Goal: Download file/media

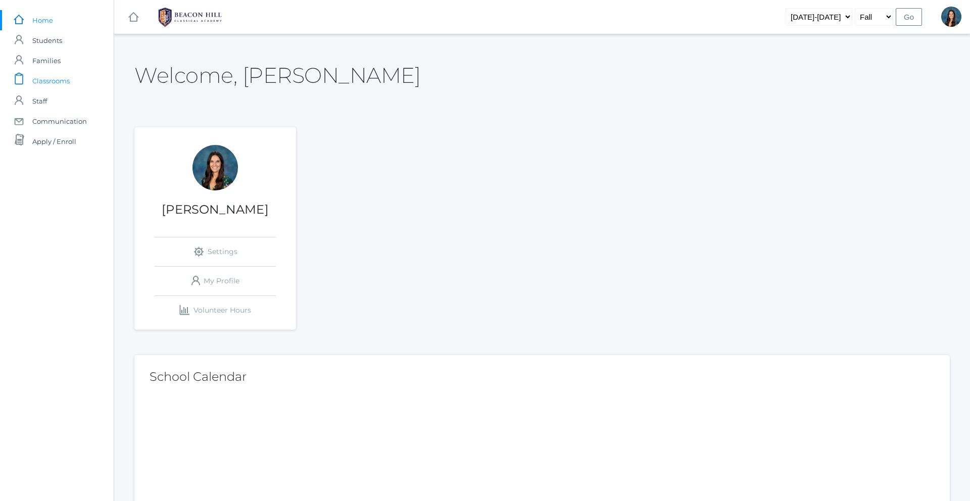
click at [63, 80] on span "Classrooms" at bounding box center [50, 81] width 37 height 20
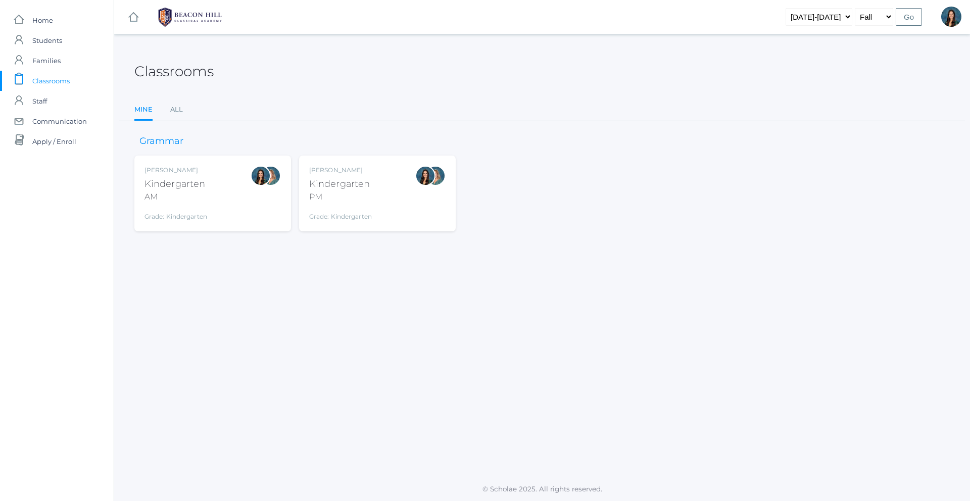
click at [331, 205] on div "Jordyn Dewey Kindergarten PM Grade: Kindergarten *KIND" at bounding box center [340, 194] width 63 height 56
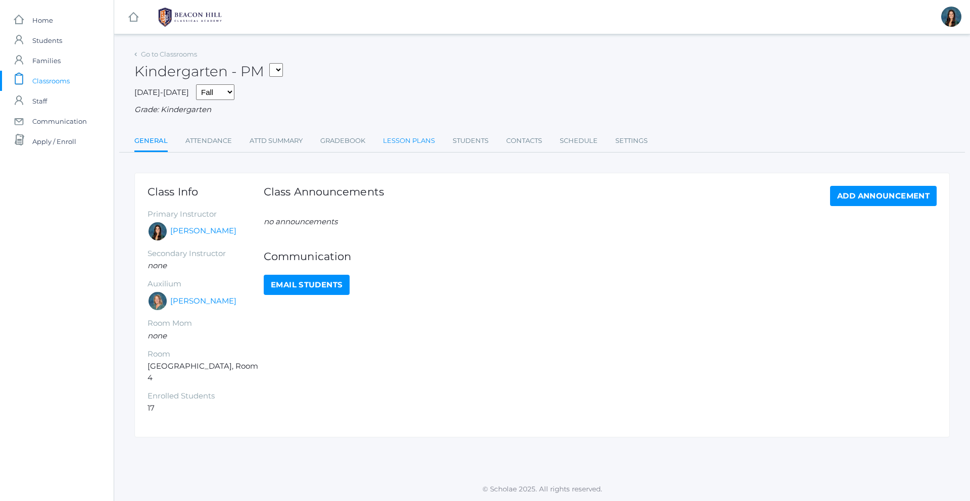
click at [417, 139] on link "Lesson Plans" at bounding box center [409, 141] width 52 height 20
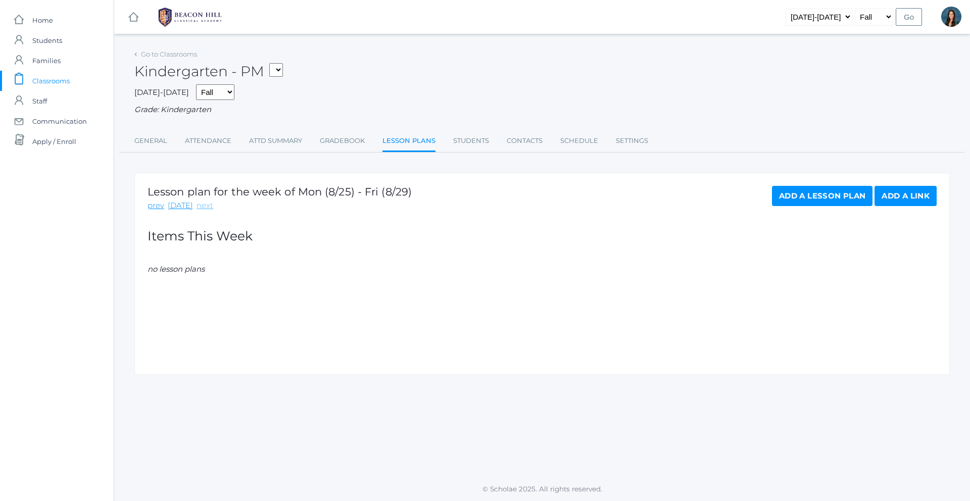
click at [200, 208] on link "next" at bounding box center [205, 206] width 17 height 12
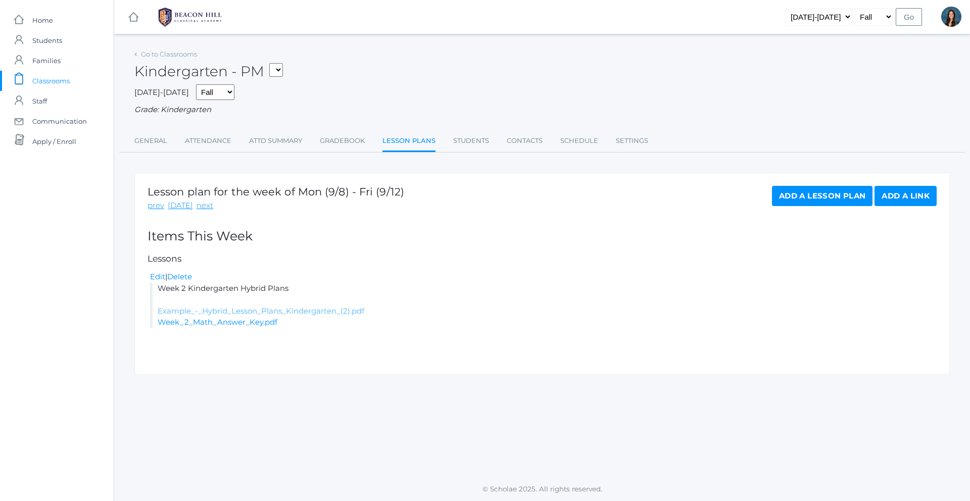
click at [282, 308] on link "Example_-_Hybrid_Lesson_Plans_Kindergarten_(2).pdf" at bounding box center [261, 311] width 207 height 10
